Goal: Information Seeking & Learning: Learn about a topic

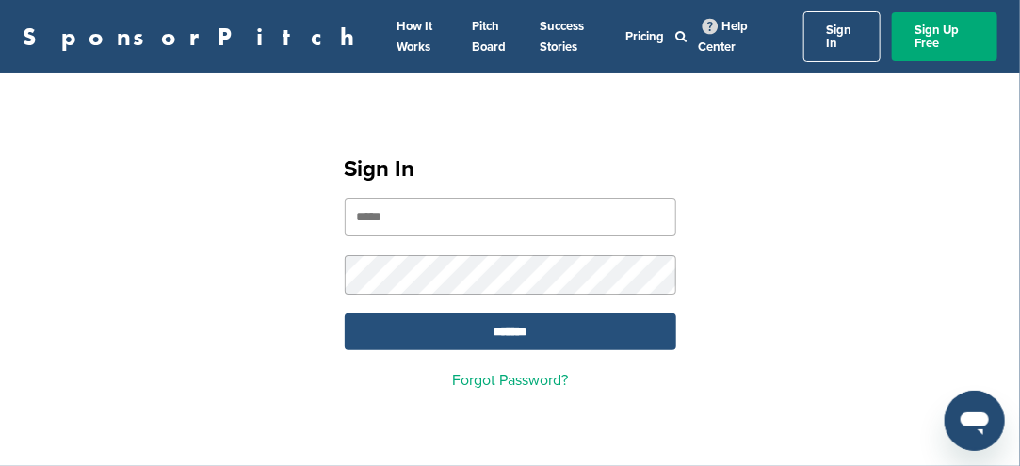
type input "**********"
click at [517, 319] on input "*******" at bounding box center [510, 332] width 331 height 37
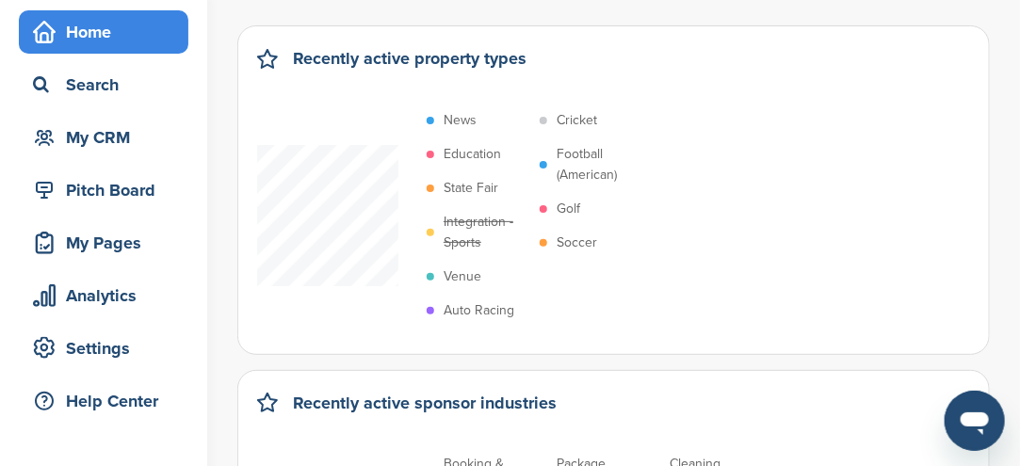
scroll to position [94, 0]
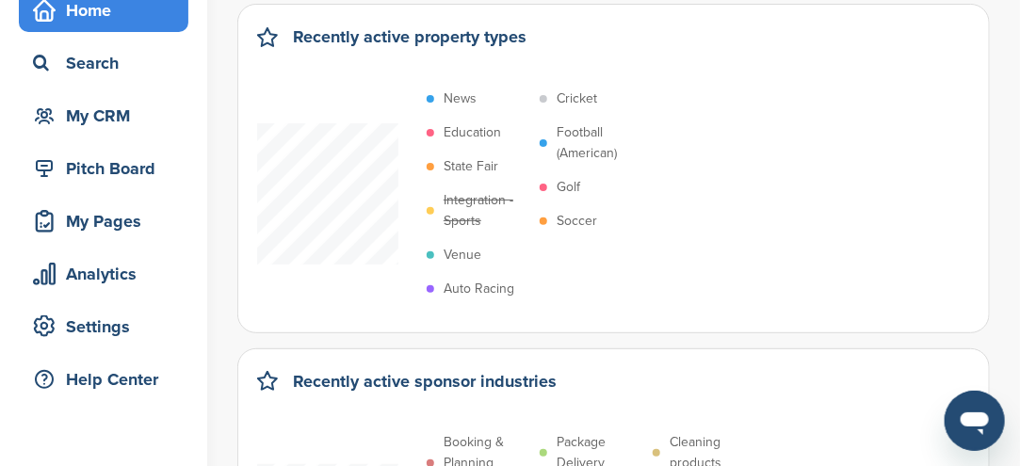
click at [571, 219] on p "Soccer" at bounding box center [576, 221] width 40 height 21
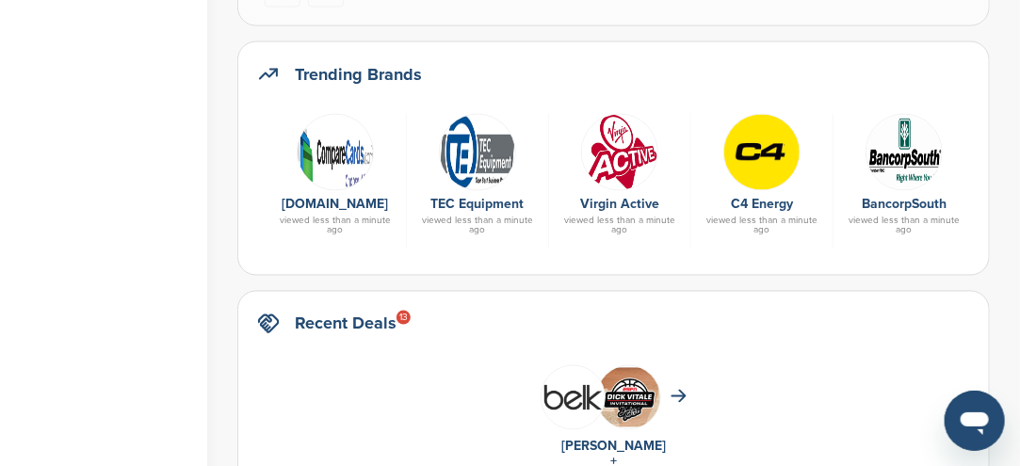
scroll to position [1036, 0]
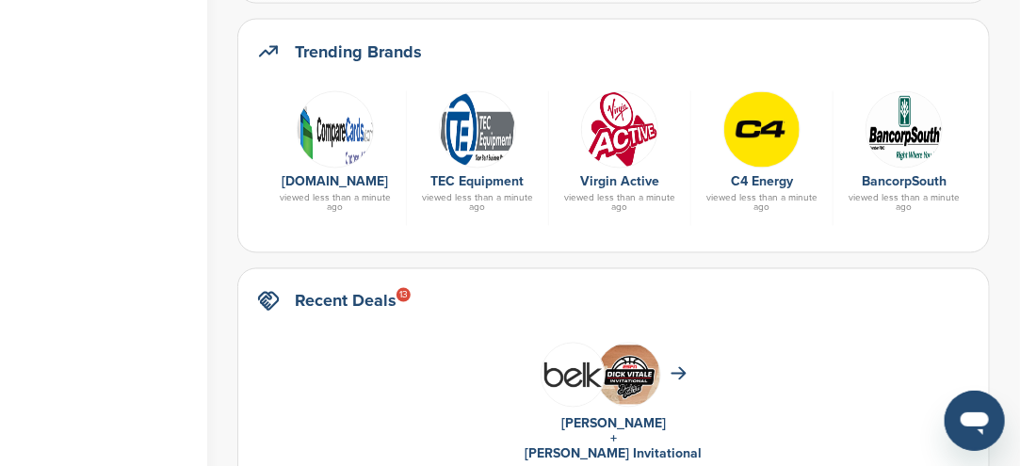
click at [338, 167] on div "CompareCards.com viewed less than a minute ago" at bounding box center [336, 159] width 142 height 136
click at [340, 138] on img at bounding box center [335, 129] width 77 height 77
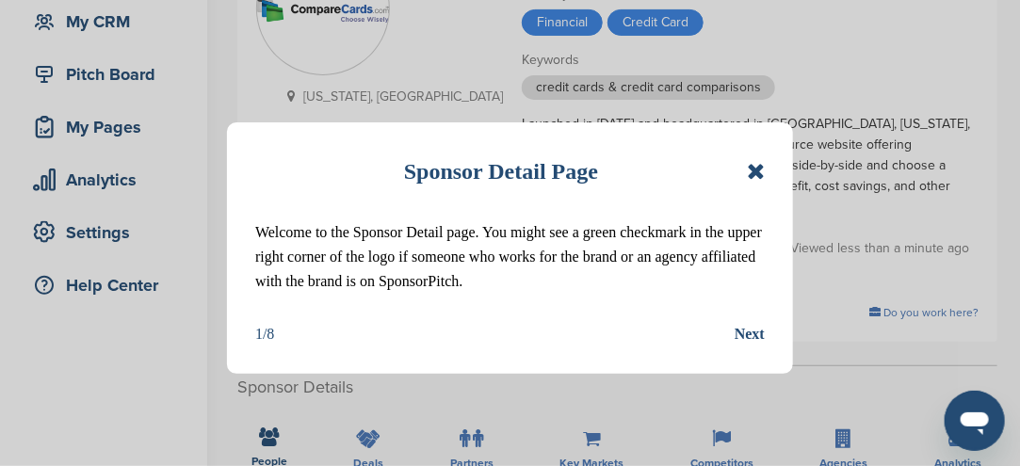
scroll to position [282, 0]
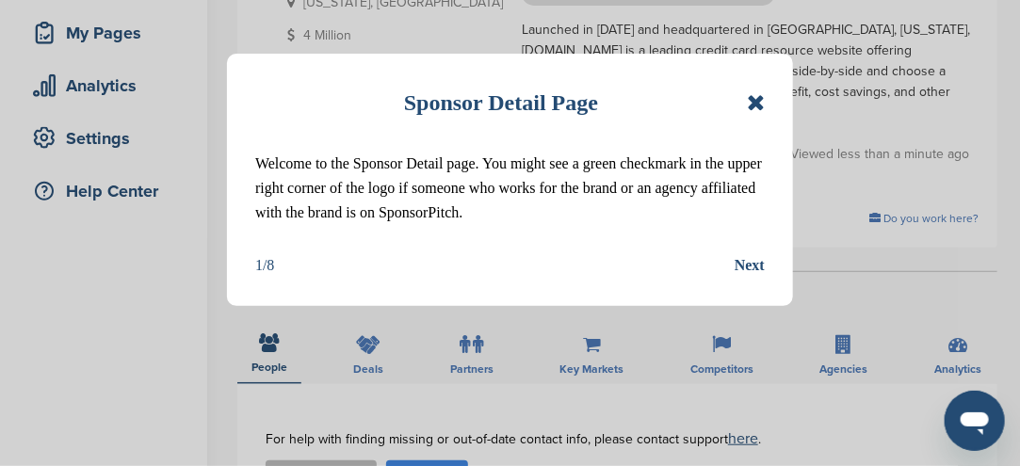
click at [755, 101] on icon at bounding box center [756, 102] width 18 height 23
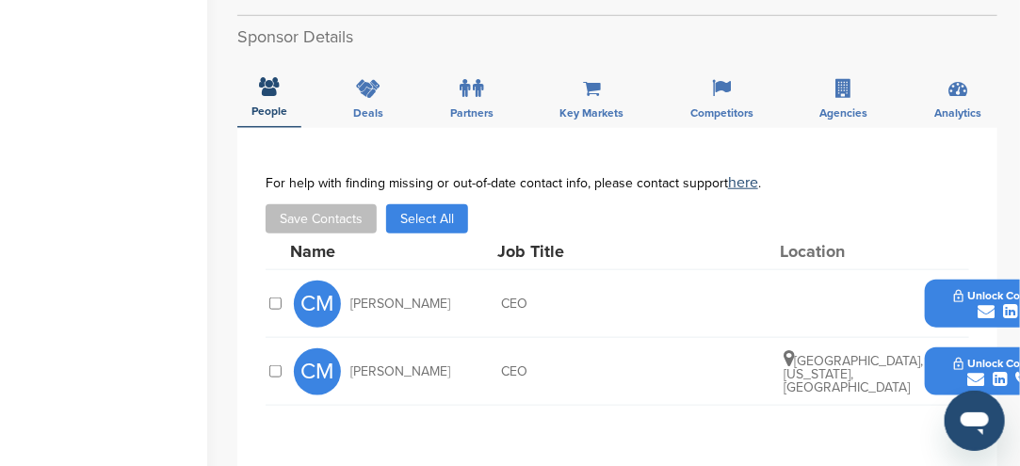
scroll to position [565, 0]
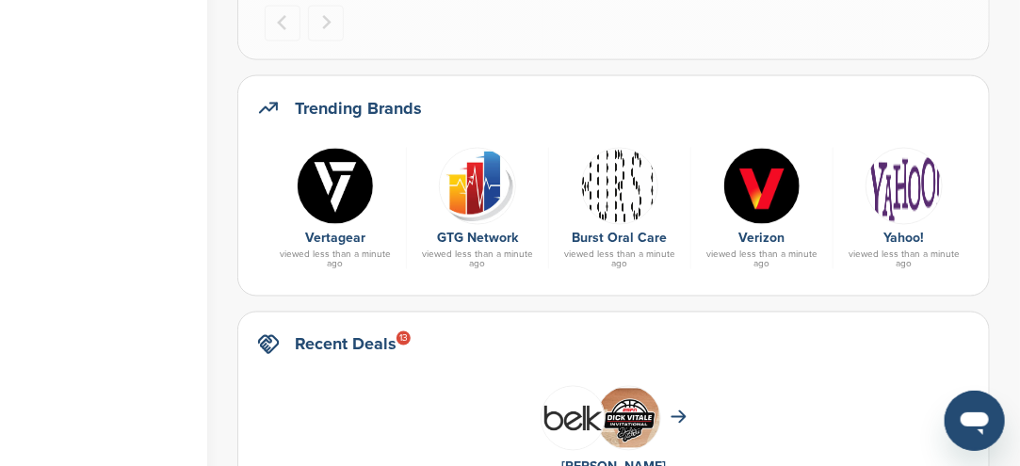
scroll to position [941, 0]
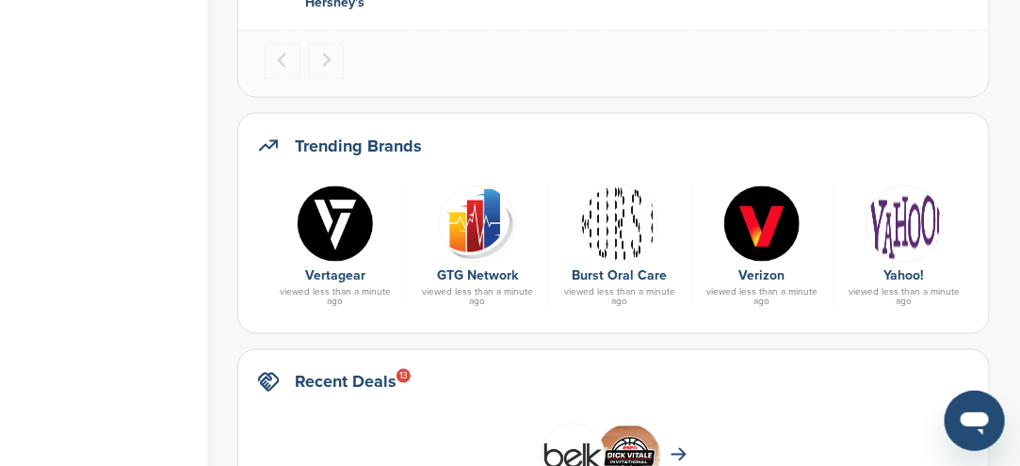
click at [755, 225] on img at bounding box center [761, 223] width 77 height 77
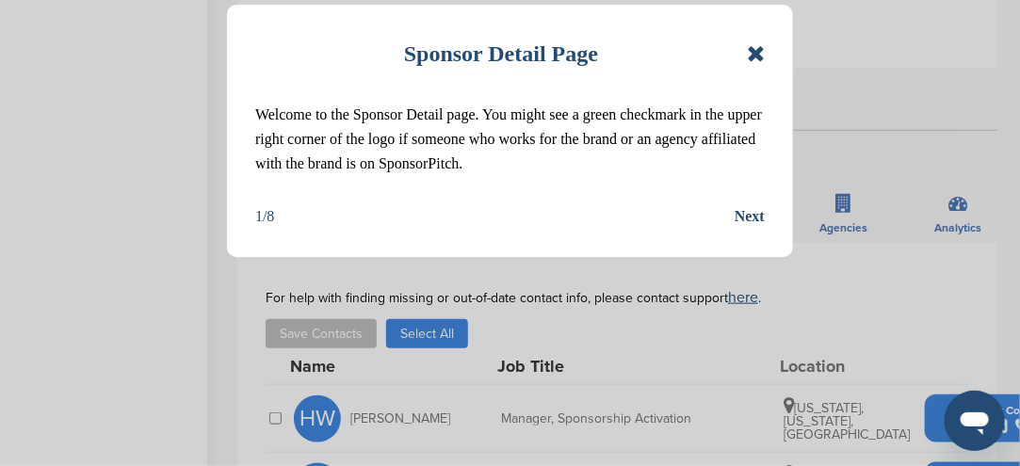
scroll to position [471, 0]
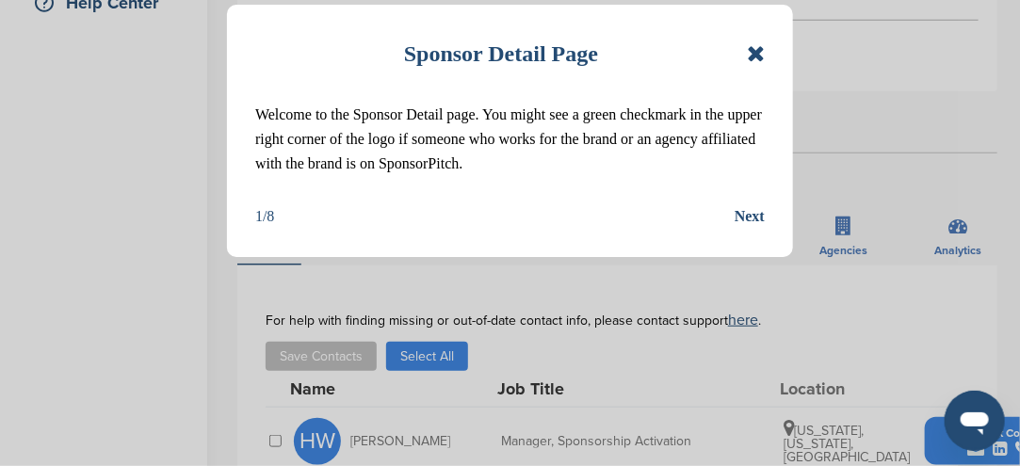
click at [758, 50] on icon at bounding box center [756, 53] width 18 height 23
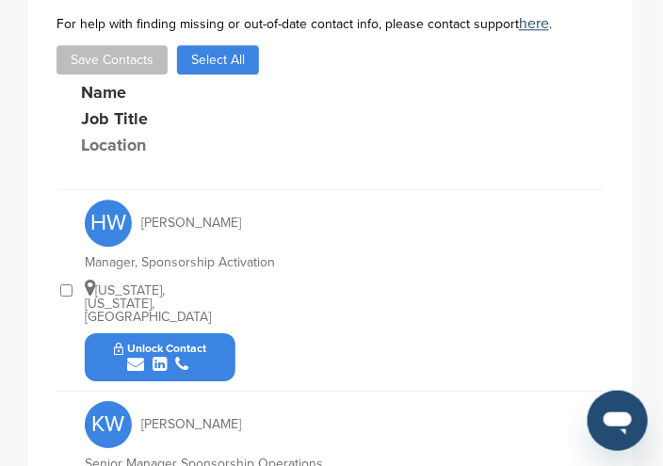
scroll to position [796, 0]
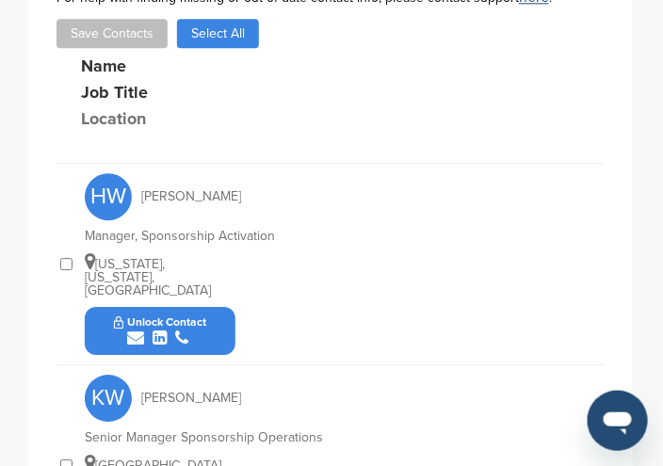
click at [137, 330] on icon "submit" at bounding box center [135, 338] width 17 height 17
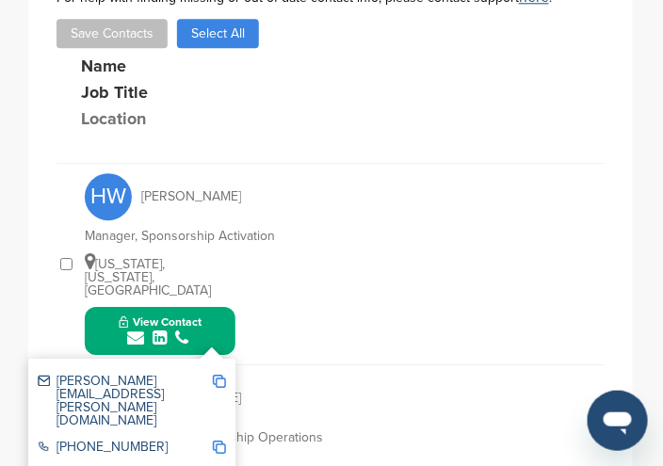
click at [222, 375] on img at bounding box center [219, 381] width 13 height 13
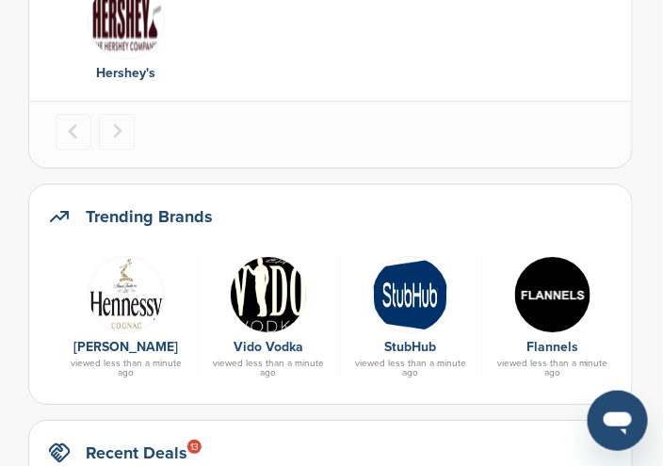
scroll to position [847, 0]
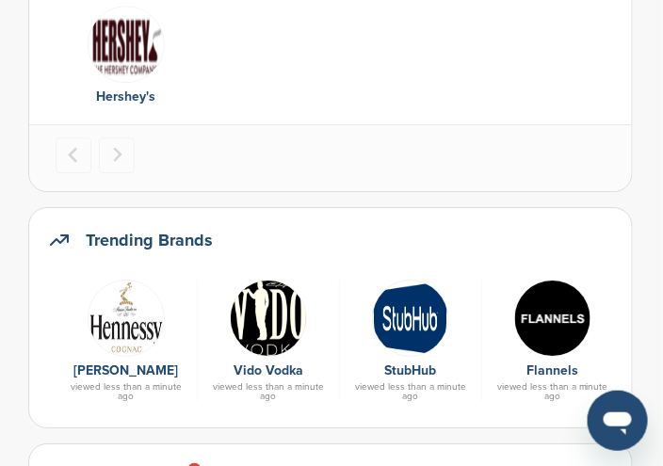
click at [405, 326] on img at bounding box center [410, 318] width 77 height 77
click at [403, 321] on img at bounding box center [410, 318] width 77 height 77
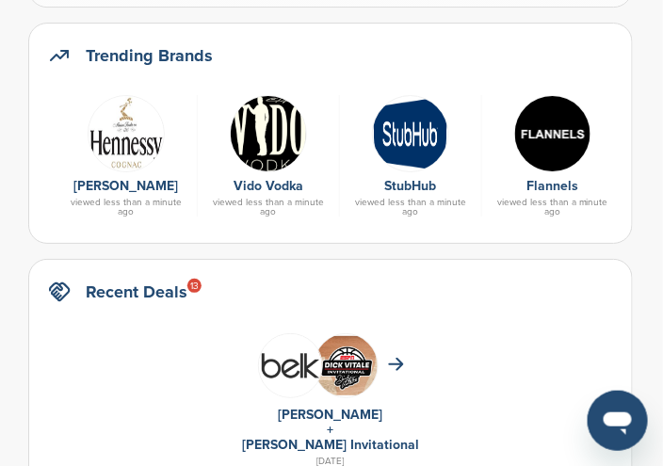
scroll to position [1036, 0]
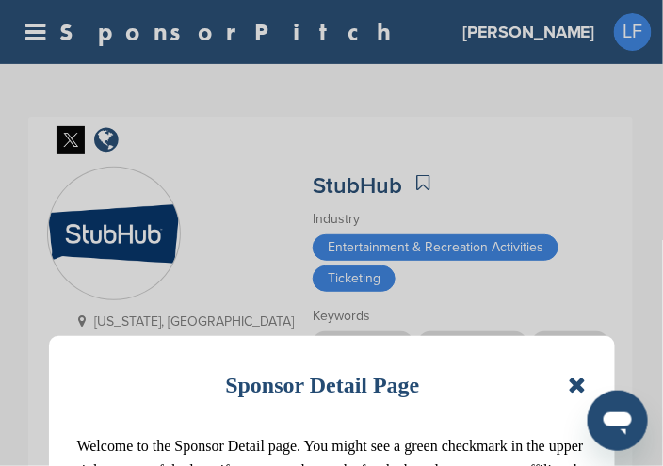
click at [572, 381] on icon at bounding box center [577, 385] width 18 height 23
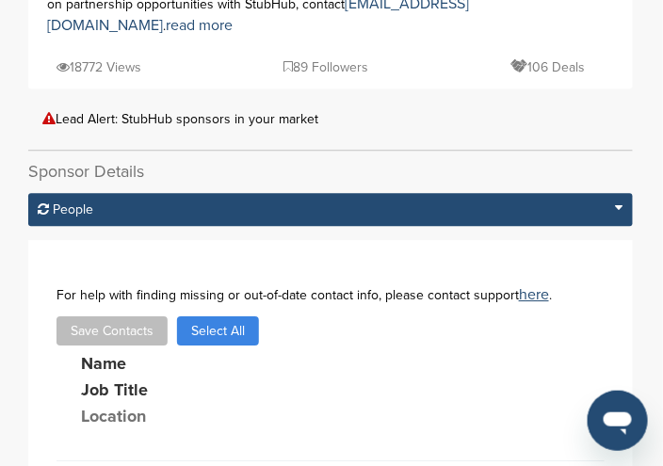
scroll to position [847, 0]
